Goal: Task Accomplishment & Management: Use online tool/utility

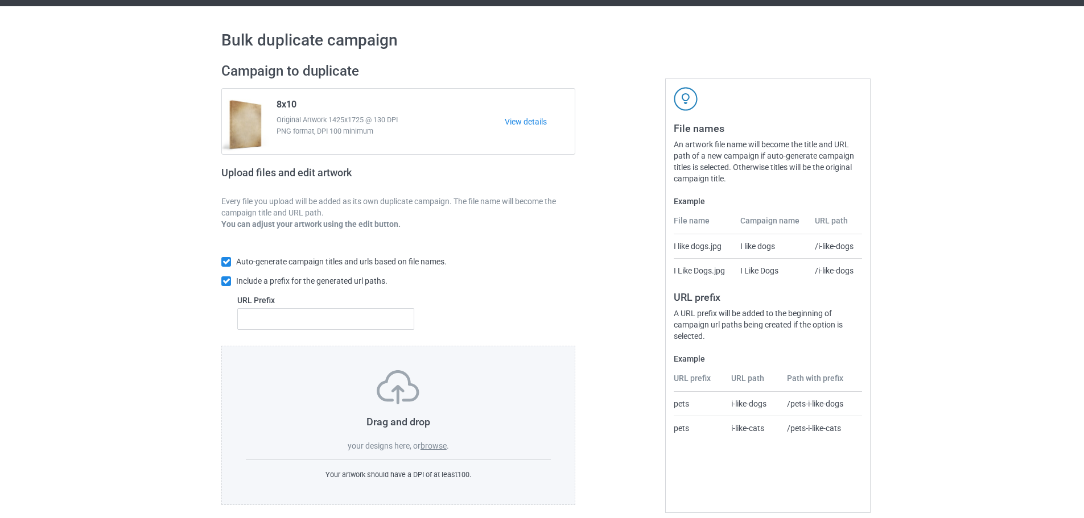
scroll to position [36, 0]
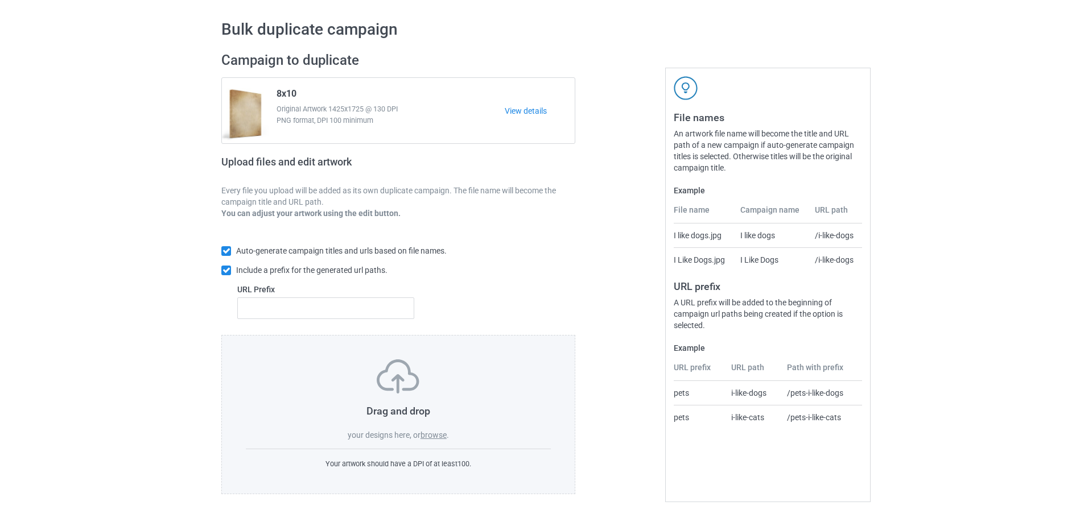
click at [440, 436] on label "browse" at bounding box center [433, 435] width 26 height 9
click at [0, 0] on input "browse" at bounding box center [0, 0] width 0 height 0
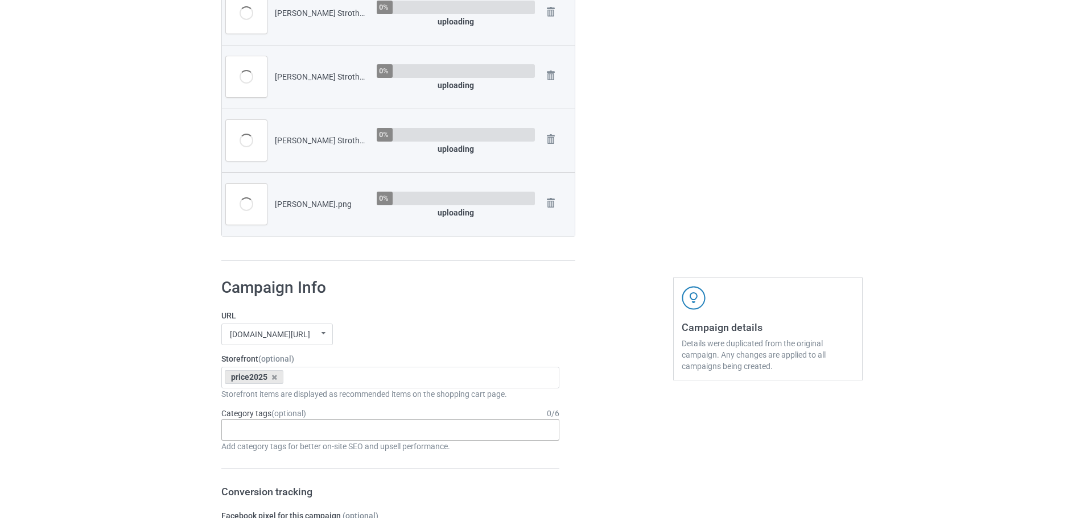
scroll to position [719, 0]
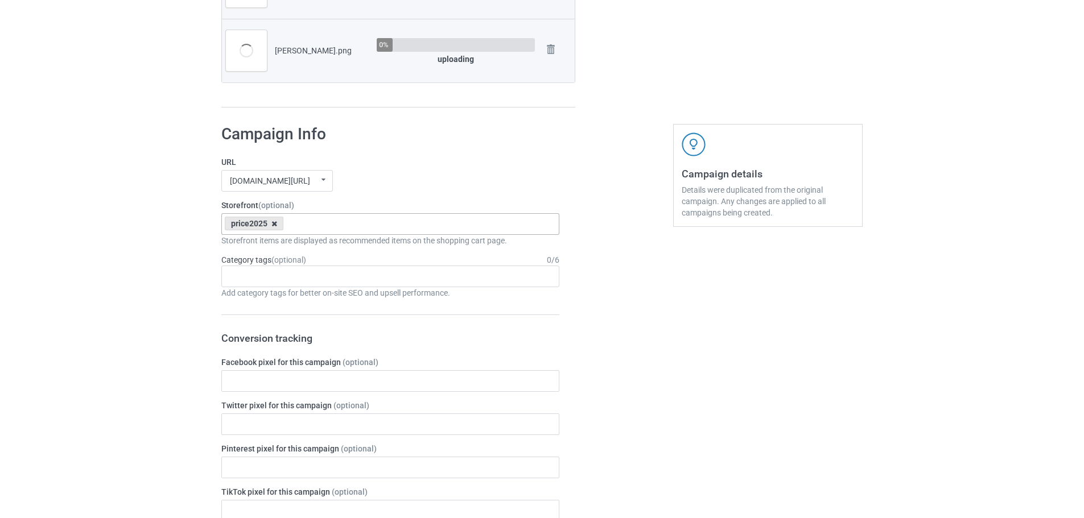
click at [274, 220] on icon at bounding box center [274, 223] width 6 height 7
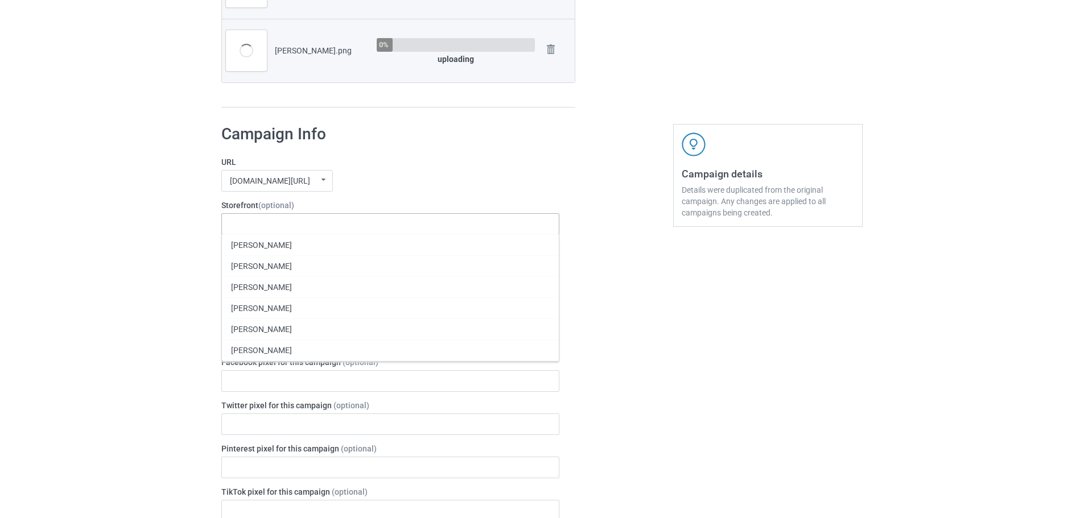
click at [378, 172] on div "jmcanvas1.com/ jmcanvas1.com/ teechip.com/ 63fb7ea997fa79002d24006a 587d0d41cee…" at bounding box center [390, 181] width 338 height 22
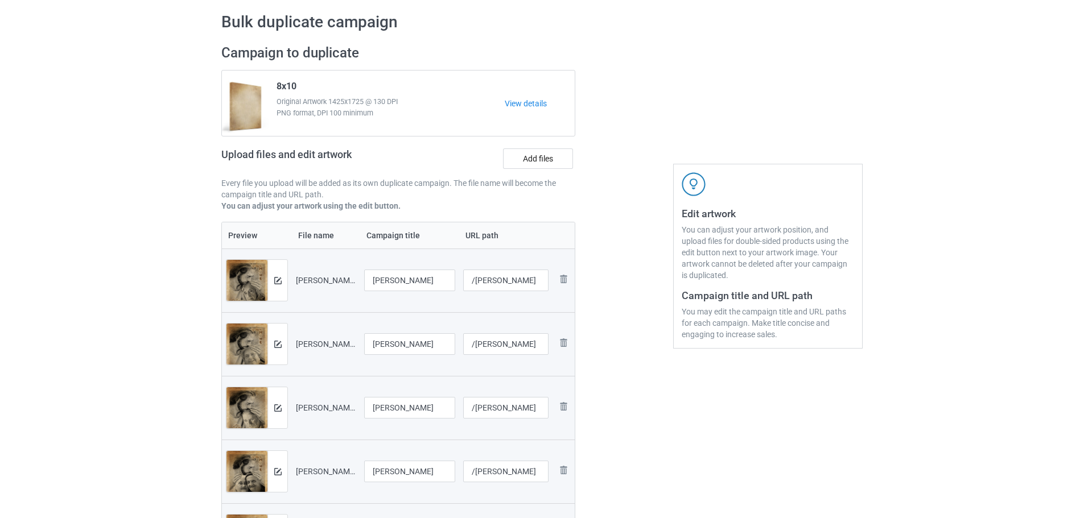
scroll to position [0, 0]
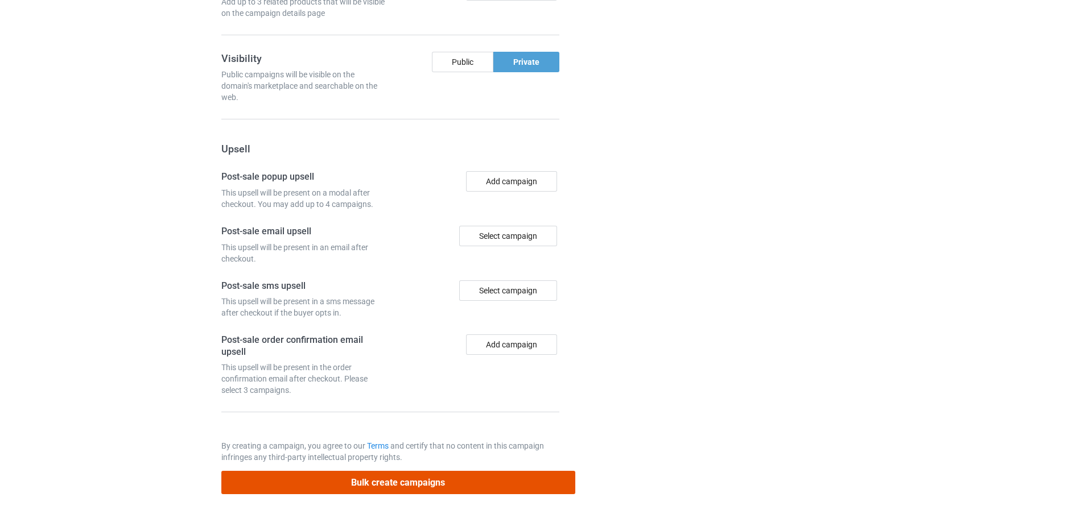
click at [424, 491] on button "Bulk create campaigns" at bounding box center [398, 482] width 354 height 23
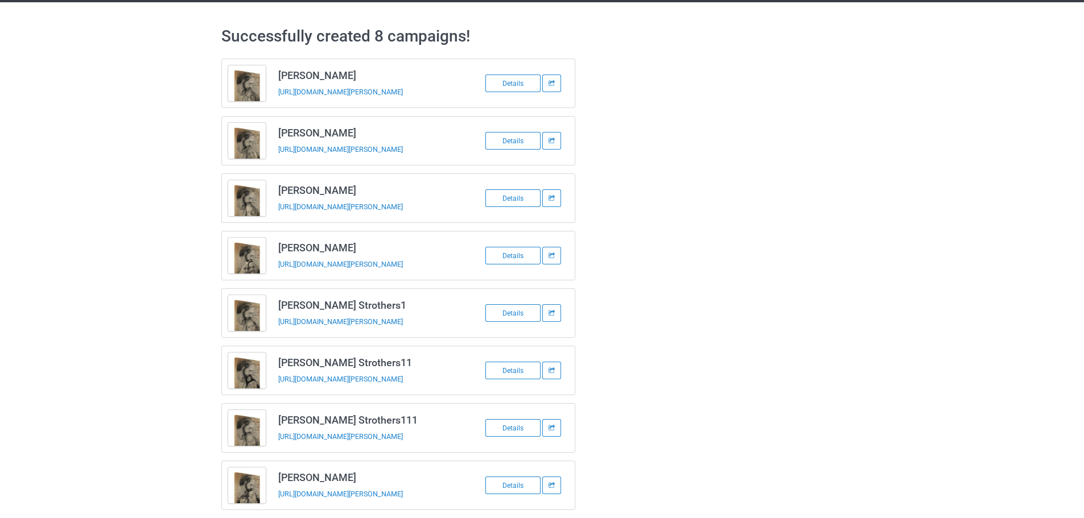
scroll to position [46, 0]
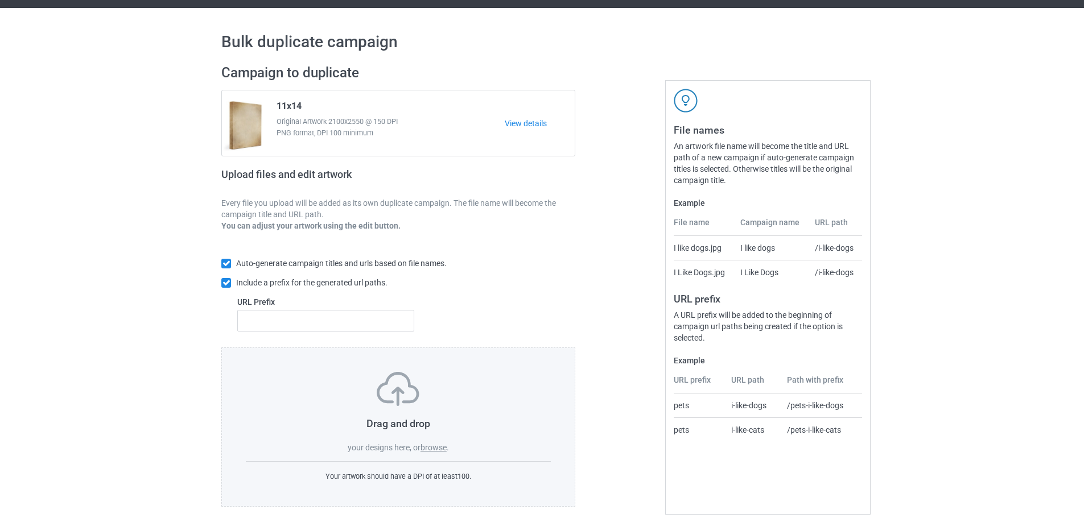
scroll to position [36, 0]
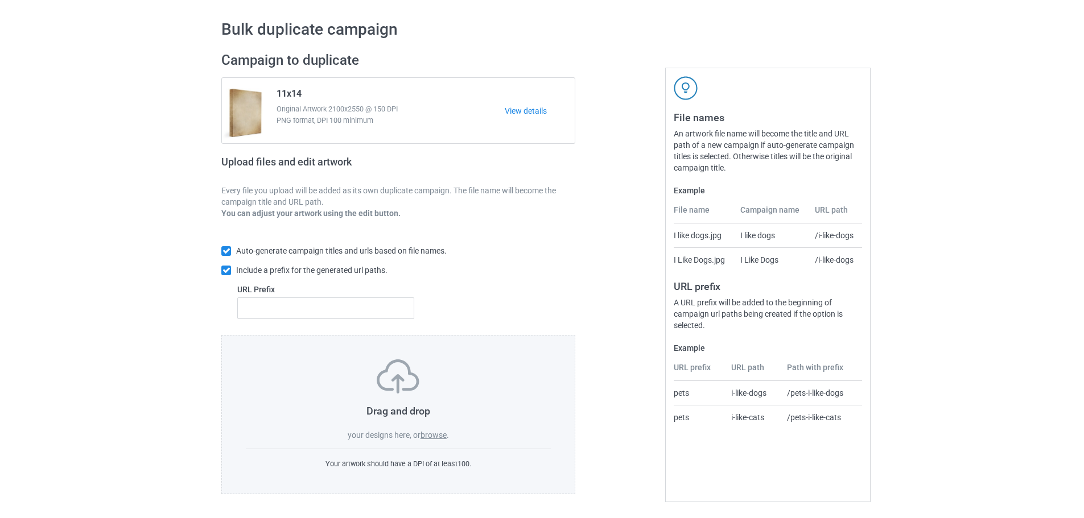
click at [444, 436] on label "browse" at bounding box center [433, 435] width 26 height 9
click at [0, 0] on input "browse" at bounding box center [0, 0] width 0 height 0
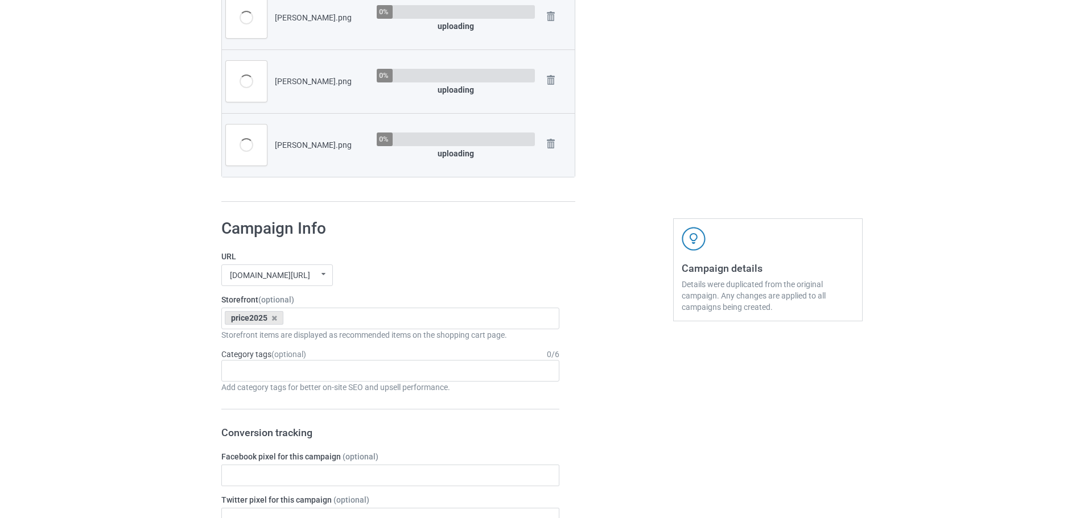
scroll to position [435, 0]
click at [275, 316] on icon at bounding box center [274, 316] width 6 height 7
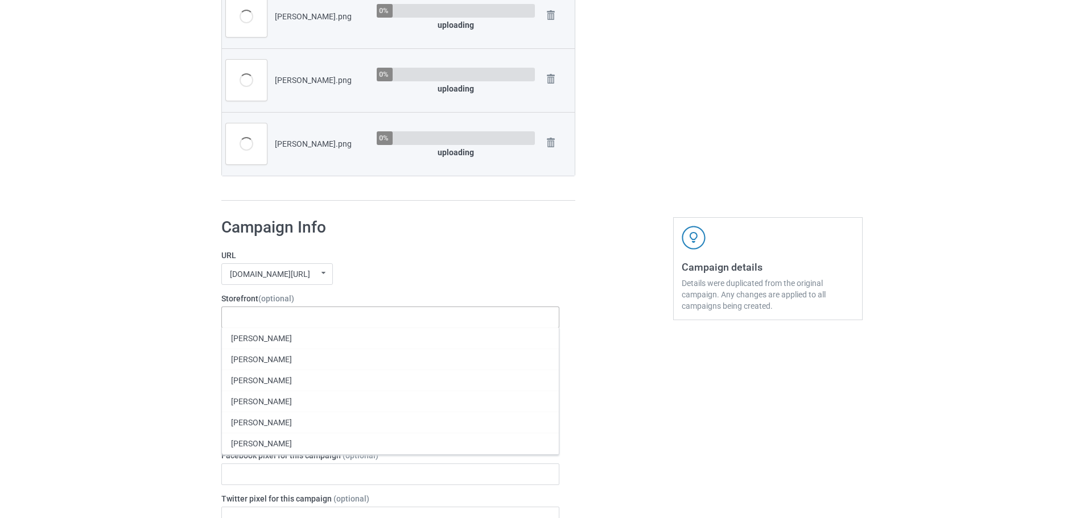
click at [400, 253] on label "URL" at bounding box center [390, 255] width 338 height 11
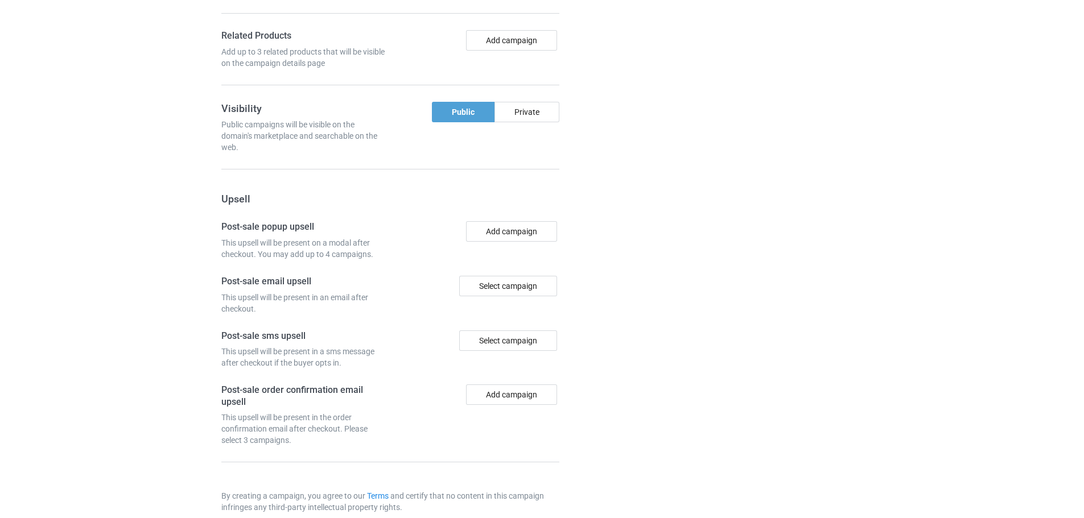
scroll to position [1185, 0]
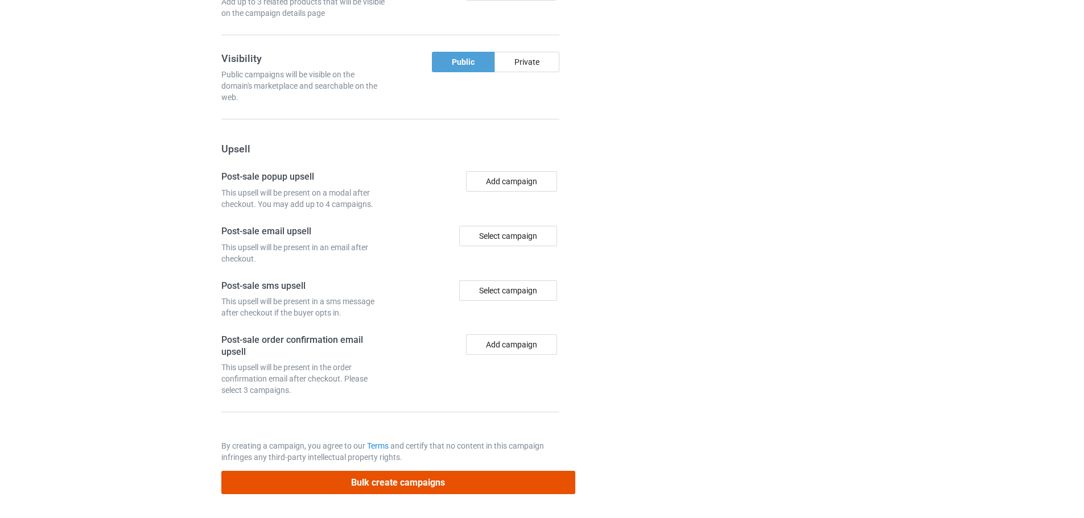
click at [438, 480] on button "Bulk create campaigns" at bounding box center [398, 482] width 354 height 23
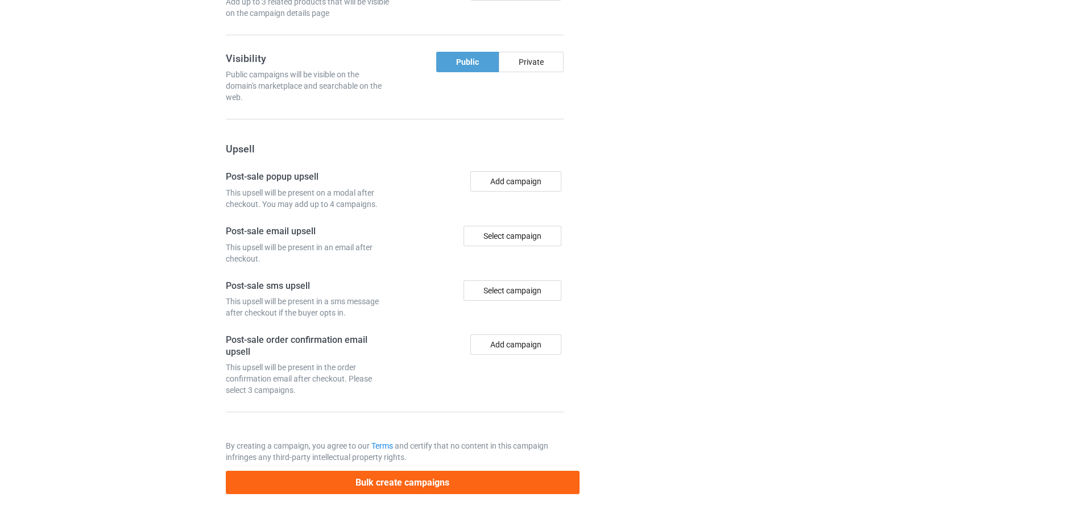
scroll to position [0, 0]
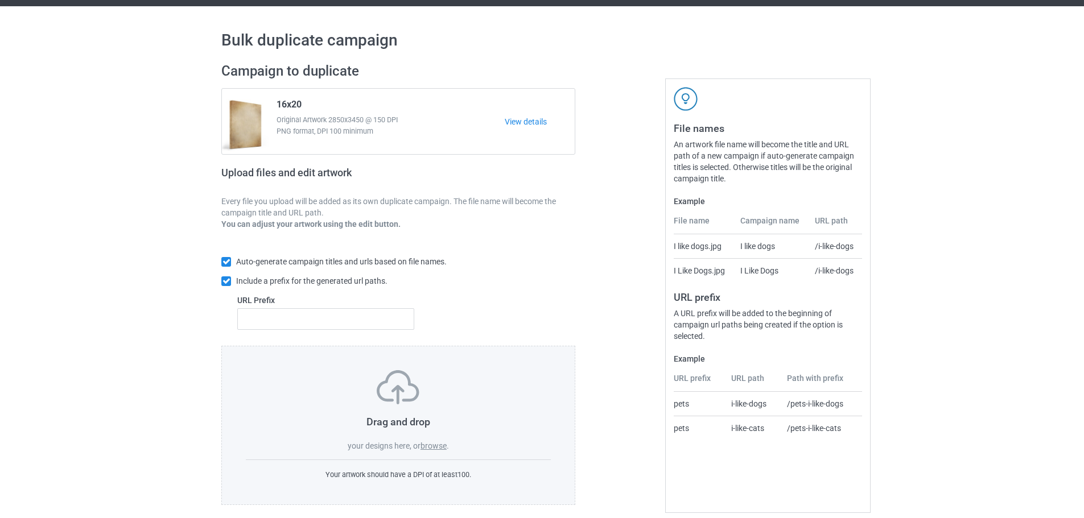
scroll to position [36, 0]
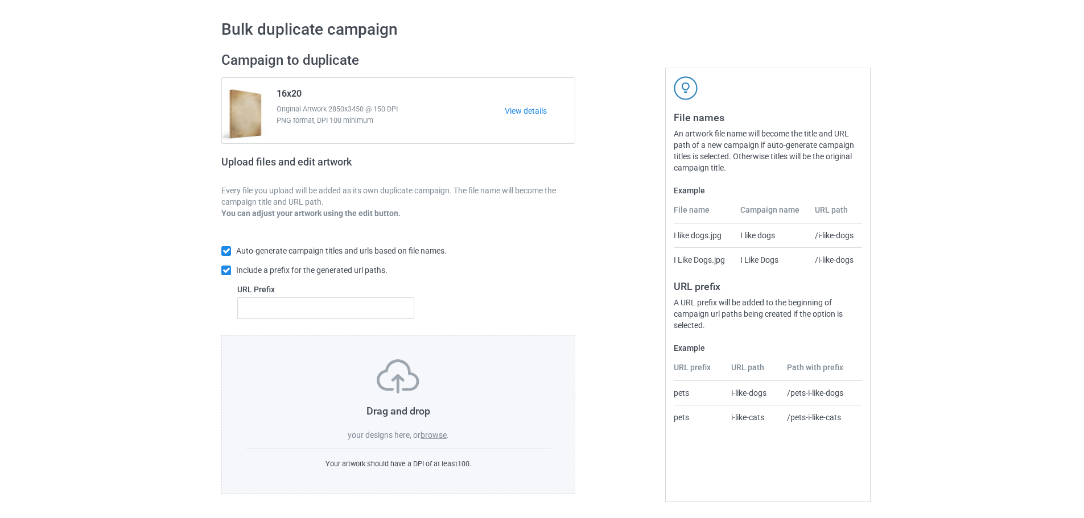
click at [437, 436] on label "browse" at bounding box center [433, 435] width 26 height 9
click at [0, 0] on input "browse" at bounding box center [0, 0] width 0 height 0
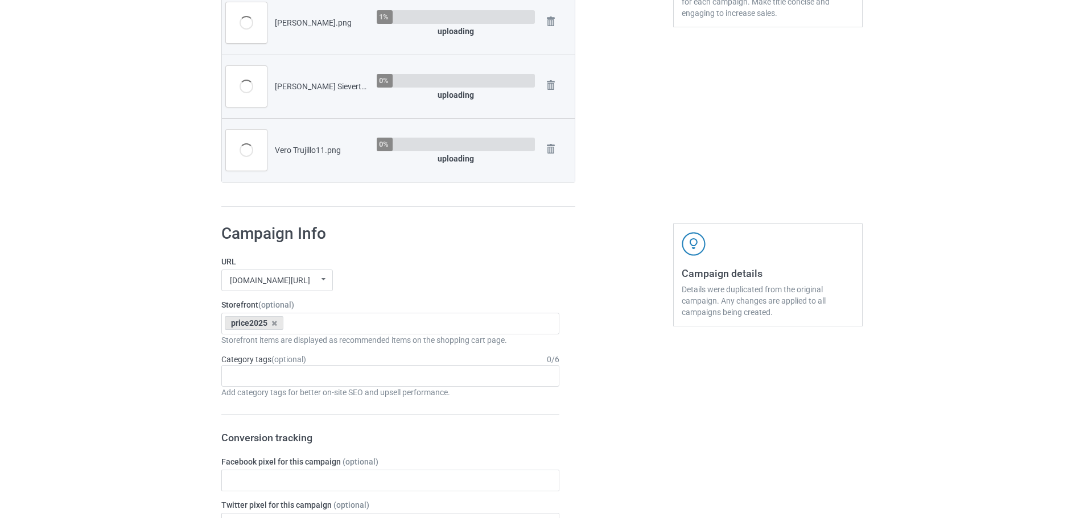
scroll to position [378, 0]
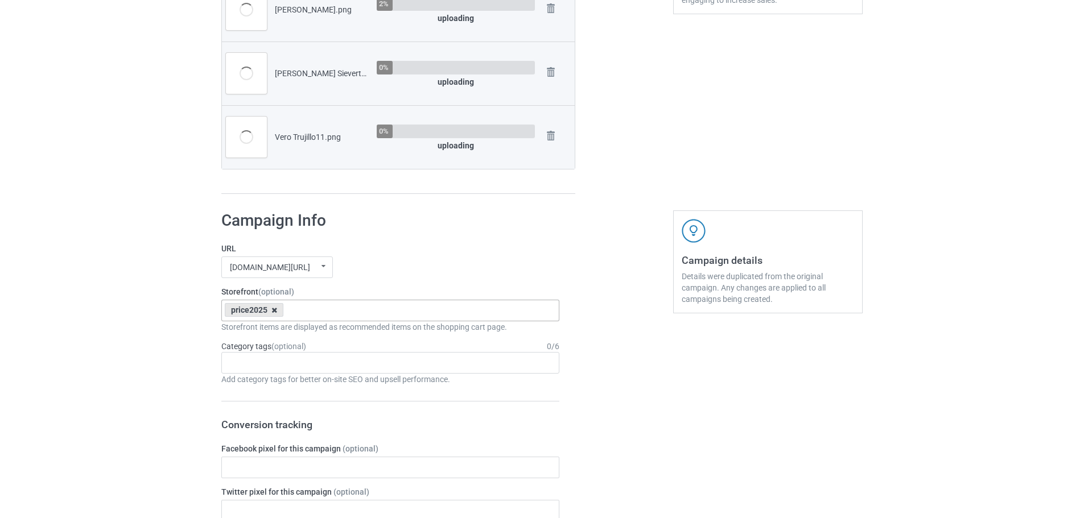
click at [272, 312] on icon at bounding box center [274, 310] width 6 height 7
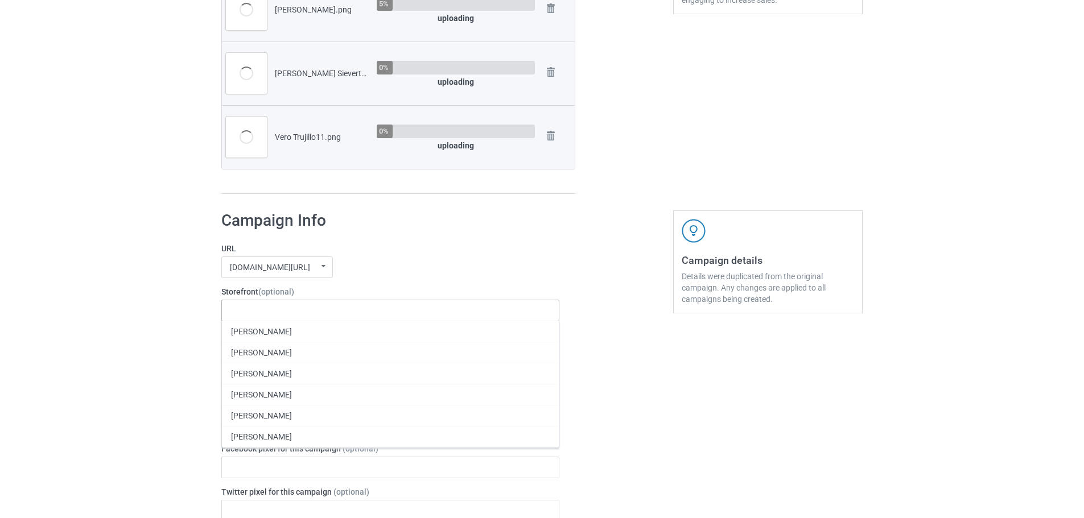
click at [387, 247] on label "URL" at bounding box center [390, 248] width 338 height 11
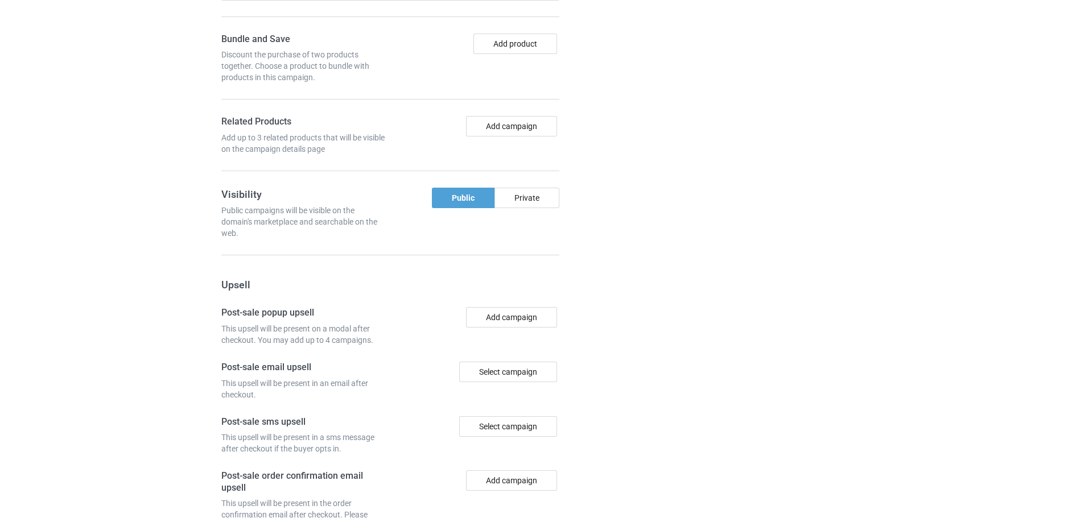
scroll to position [1122, 0]
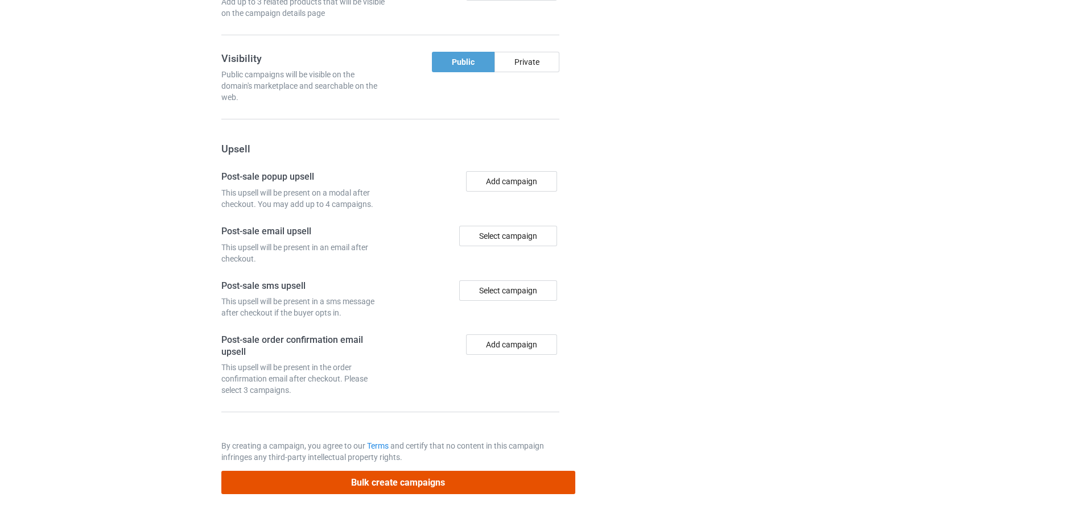
click at [466, 481] on button "Bulk create campaigns" at bounding box center [398, 482] width 354 height 23
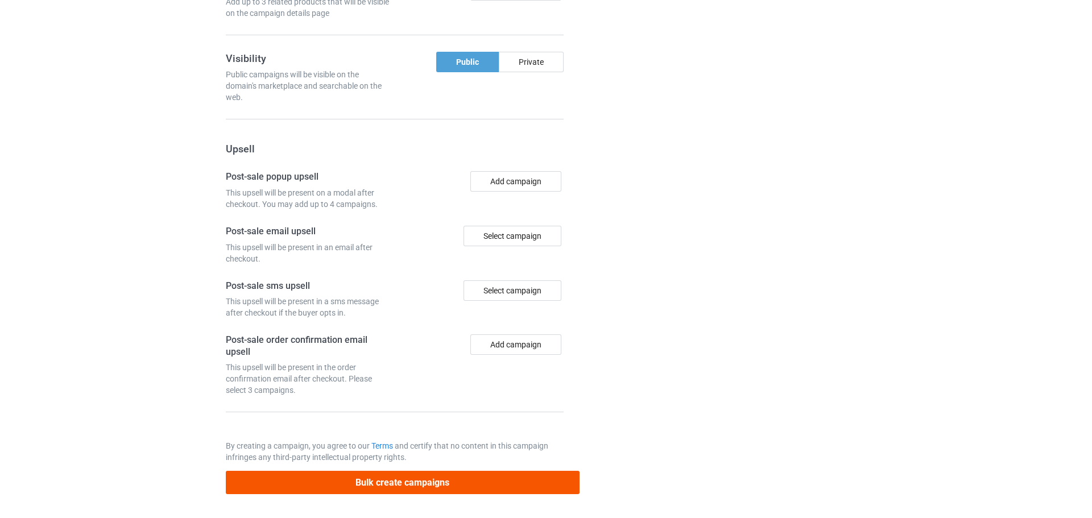
scroll to position [0, 0]
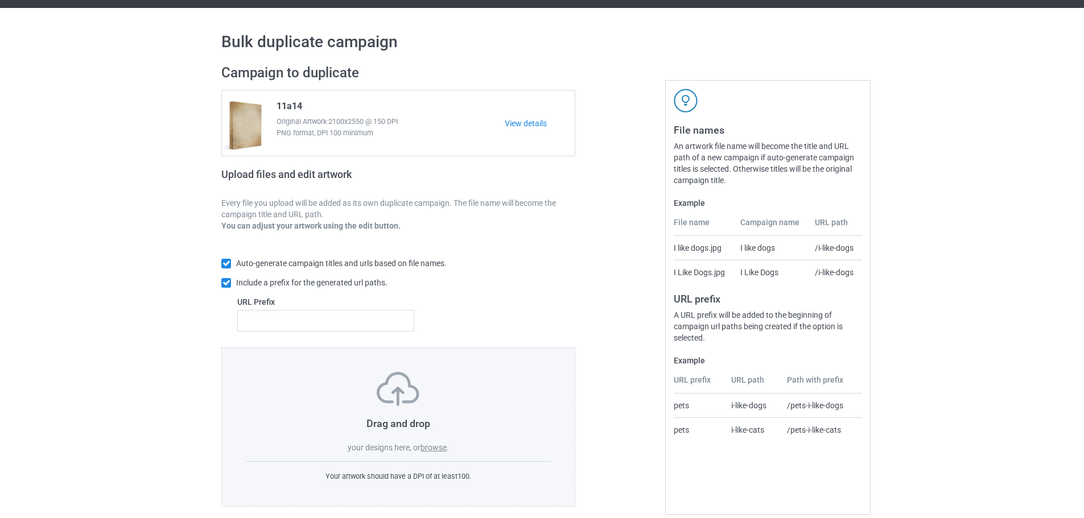
scroll to position [36, 0]
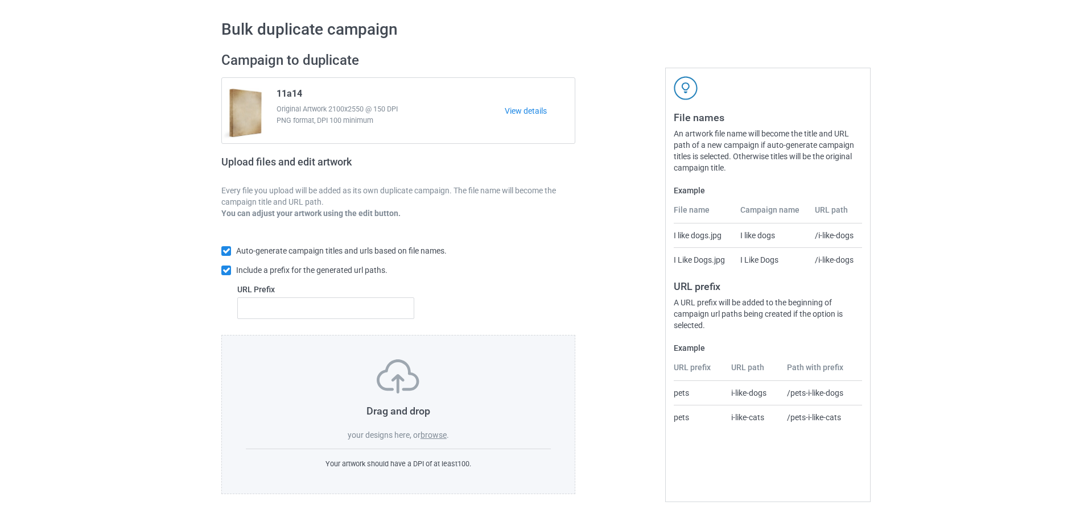
click at [439, 437] on label "browse" at bounding box center [433, 435] width 26 height 9
click at [0, 0] on input "browse" at bounding box center [0, 0] width 0 height 0
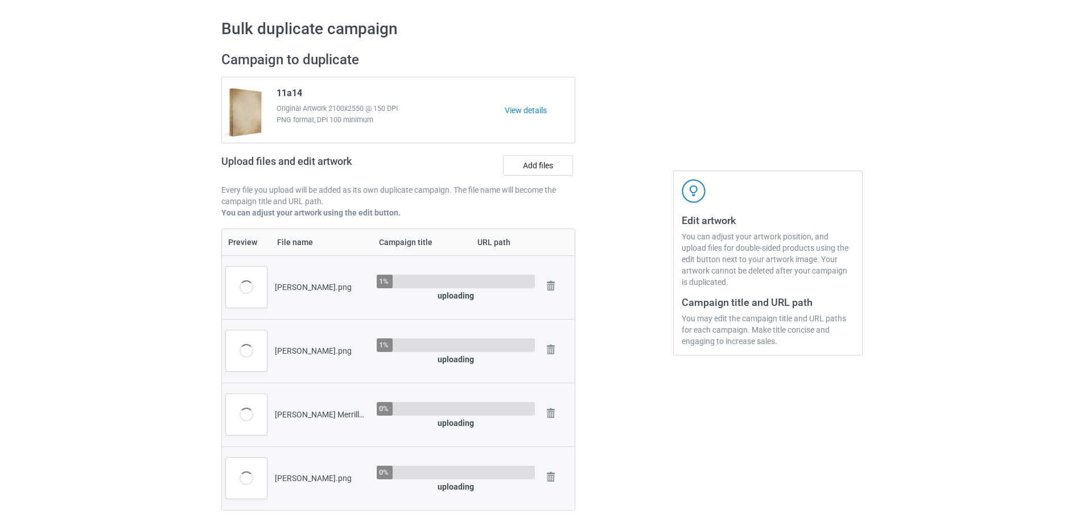
scroll to position [264, 0]
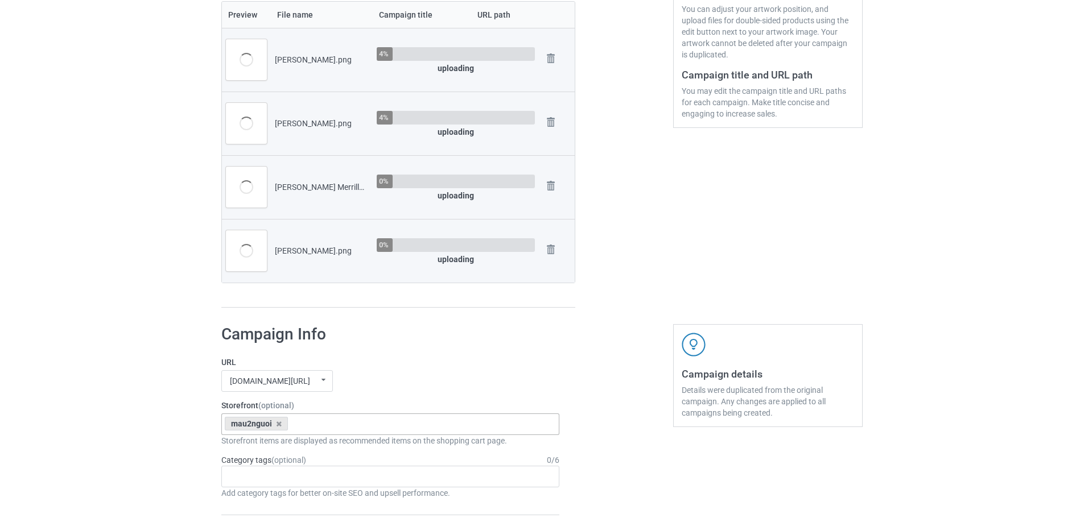
click at [281, 423] on div "mau2nguoi" at bounding box center [256, 424] width 63 height 14
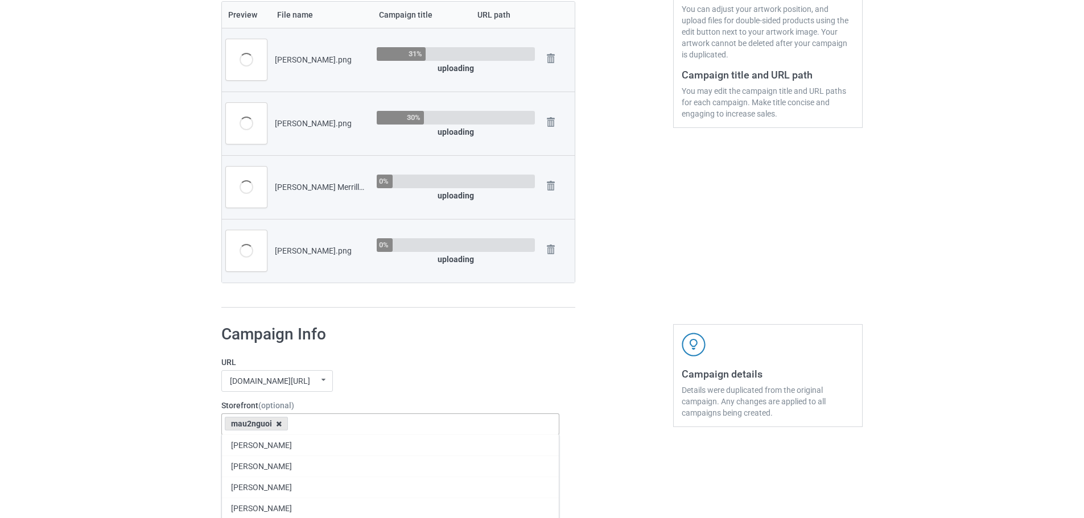
click at [278, 425] on icon at bounding box center [279, 423] width 6 height 7
click at [402, 365] on label "URL" at bounding box center [390, 362] width 338 height 11
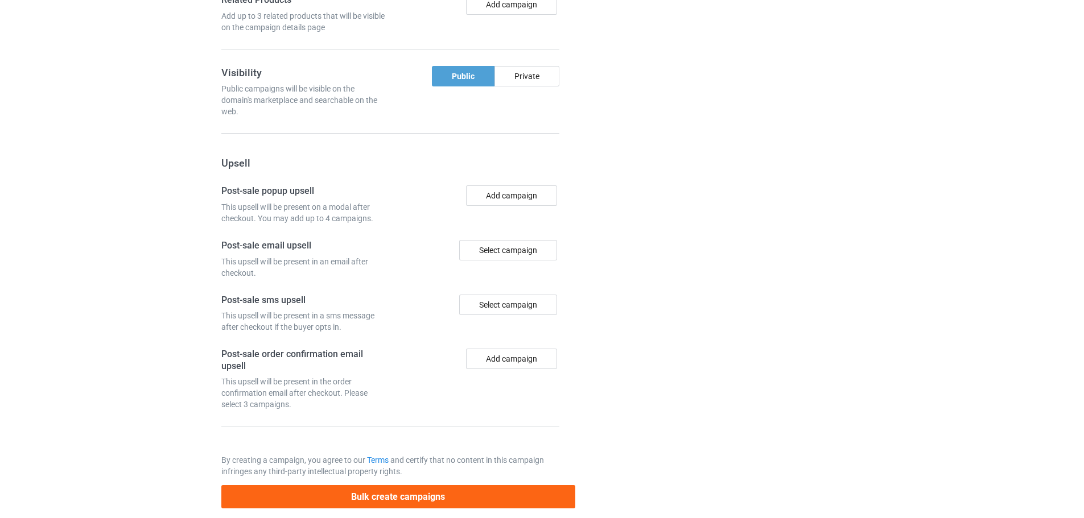
scroll to position [1122, 0]
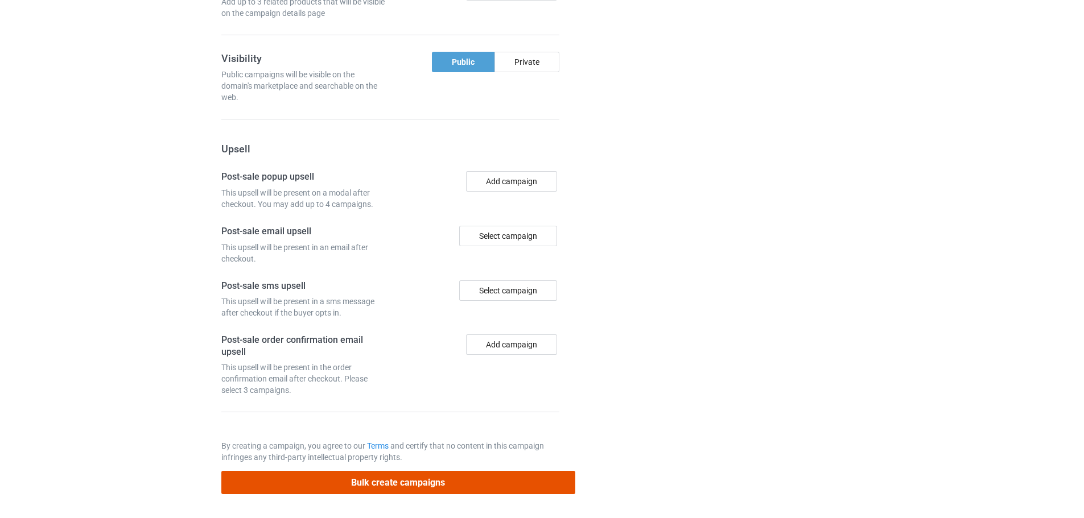
click at [438, 483] on button "Bulk create campaigns" at bounding box center [398, 482] width 354 height 23
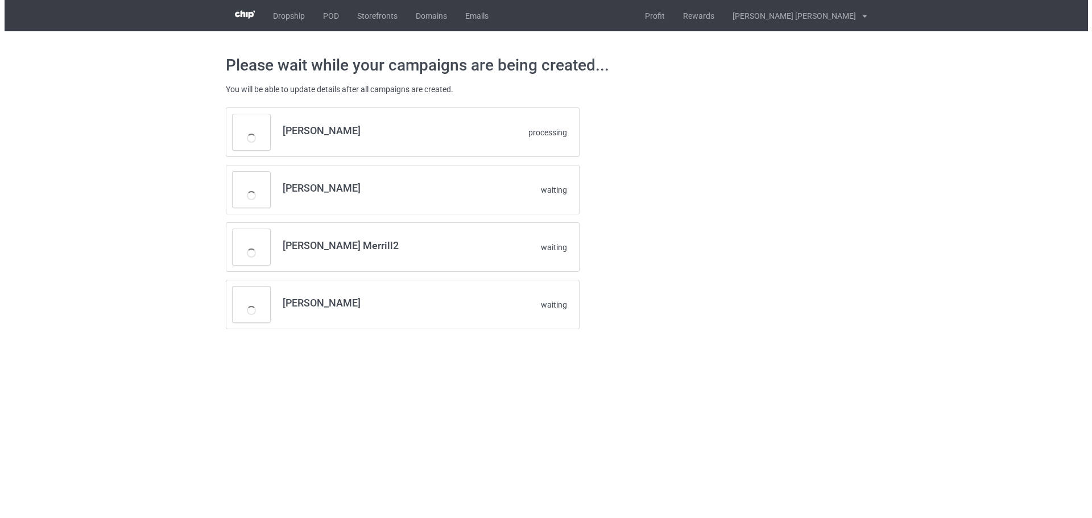
scroll to position [0, 0]
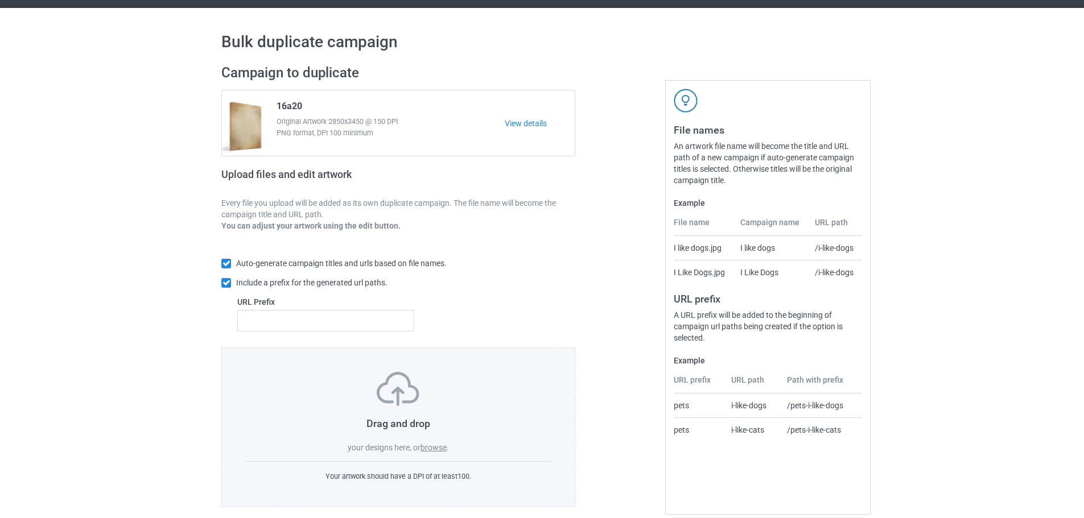
scroll to position [36, 0]
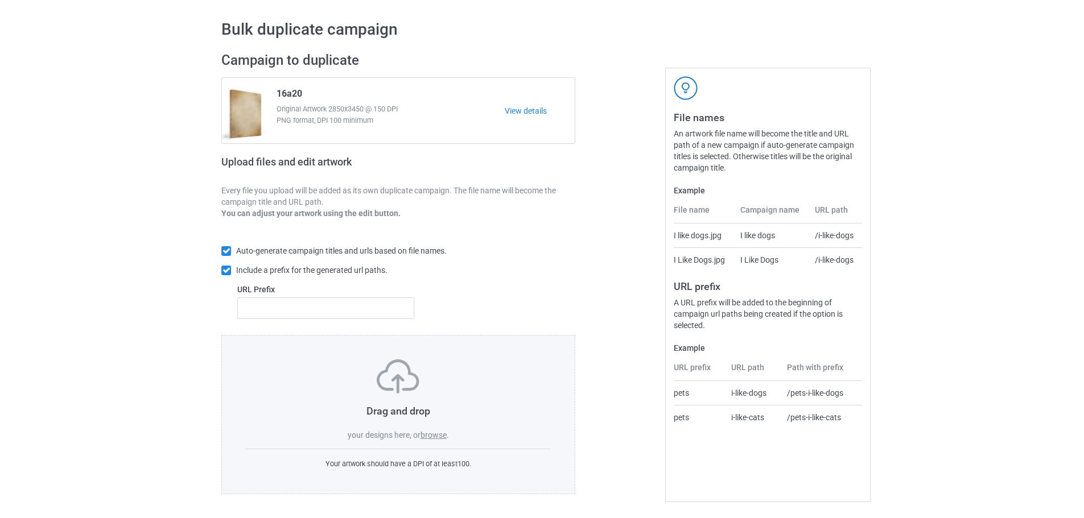
click at [439, 436] on label "browse" at bounding box center [433, 435] width 26 height 9
click at [0, 0] on input "browse" at bounding box center [0, 0] width 0 height 0
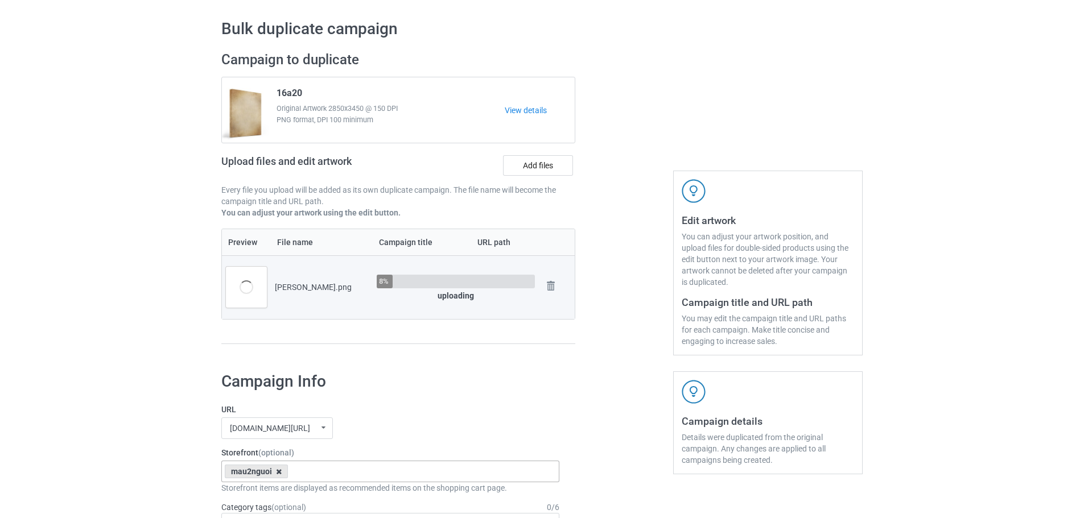
click at [279, 472] on icon at bounding box center [279, 471] width 6 height 7
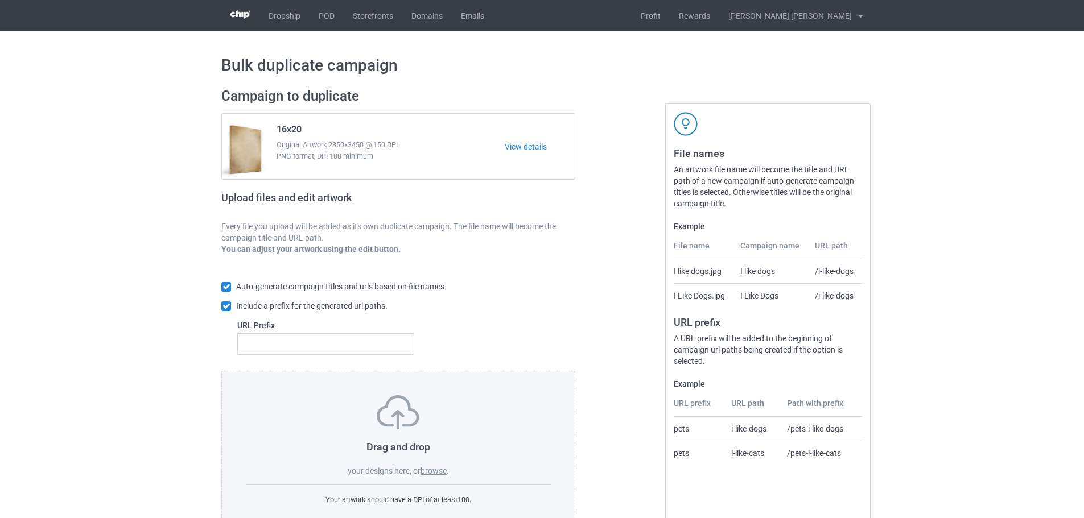
click at [442, 476] on label "browse" at bounding box center [433, 470] width 26 height 9
click at [0, 0] on input "browse" at bounding box center [0, 0] width 0 height 0
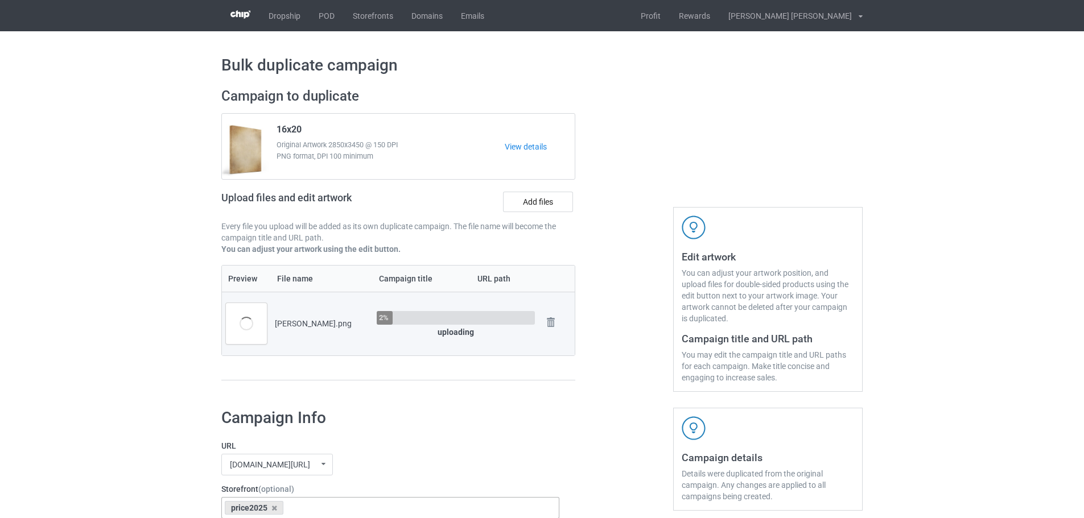
scroll to position [171, 0]
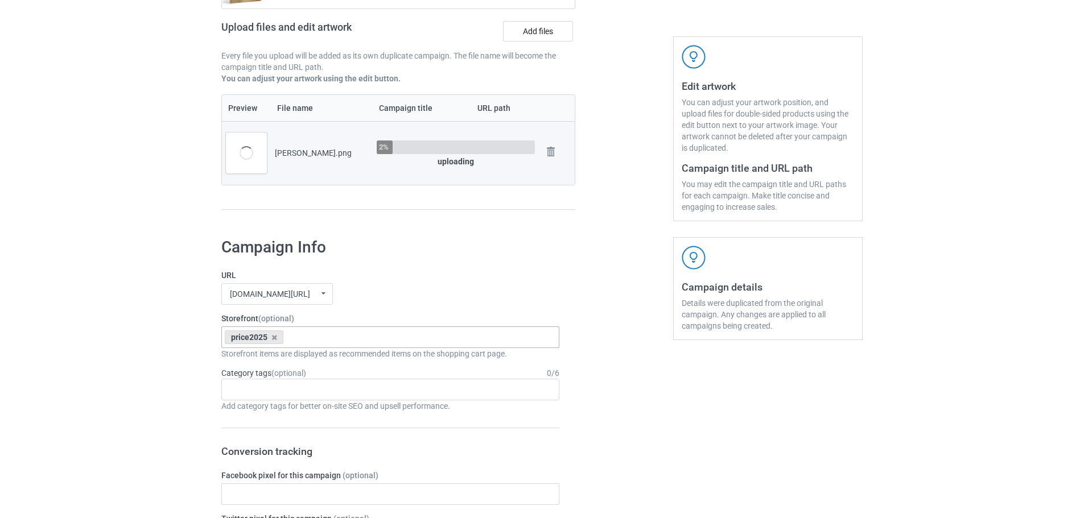
click at [276, 342] on div "price2025" at bounding box center [254, 337] width 59 height 14
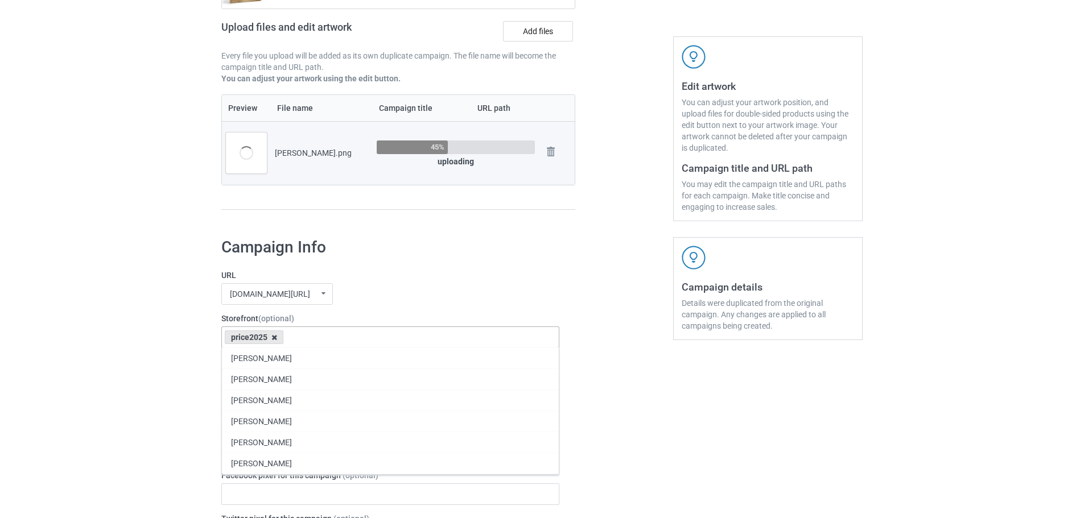
click at [273, 337] on icon at bounding box center [274, 337] width 6 height 7
click at [422, 286] on div "jmcanvas1.com/ jmcanvas1.com/ teechip.com/ 63fb7ea997fa79002d24006a 587d0d41cee…" at bounding box center [390, 294] width 338 height 22
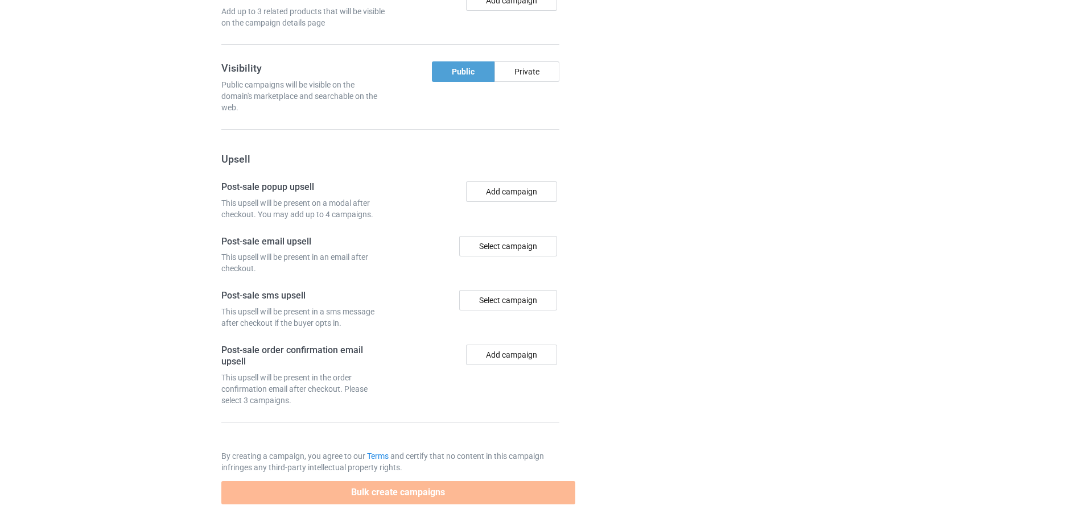
scroll to position [943, 0]
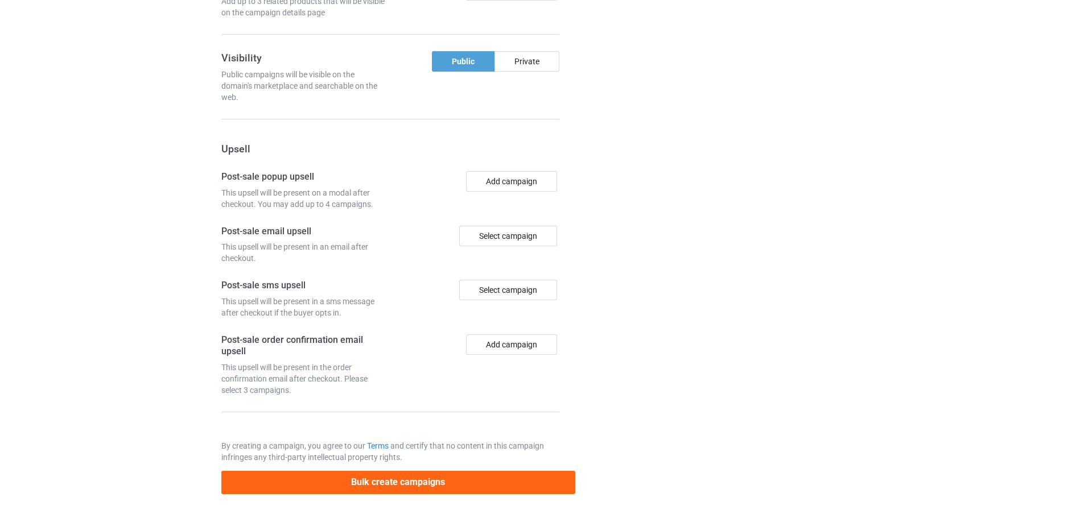
click at [438, 487] on button "Bulk create campaigns" at bounding box center [398, 482] width 354 height 23
